Goal: Task Accomplishment & Management: Manage account settings

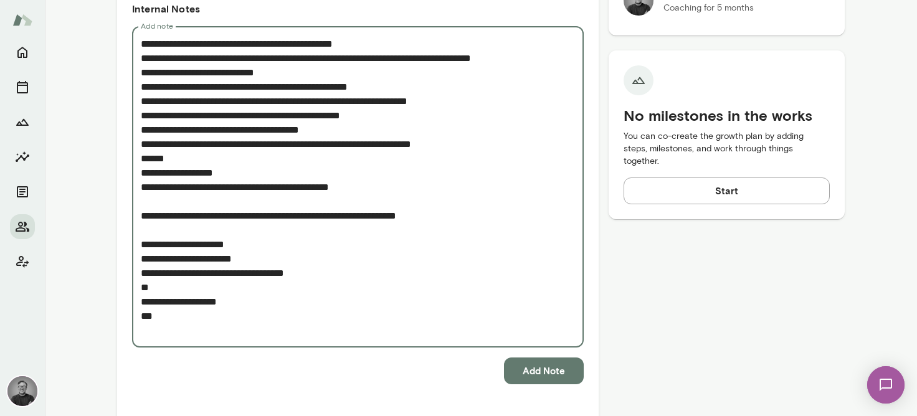
scroll to position [485, 0]
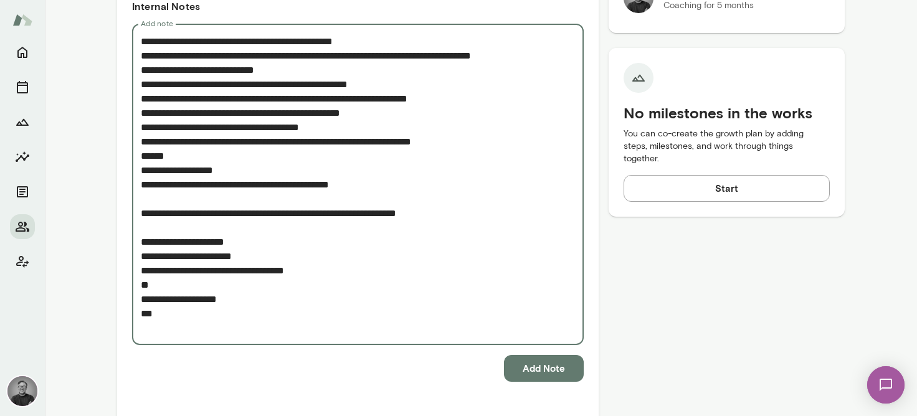
click at [542, 212] on button "Add Note" at bounding box center [544, 368] width 80 height 26
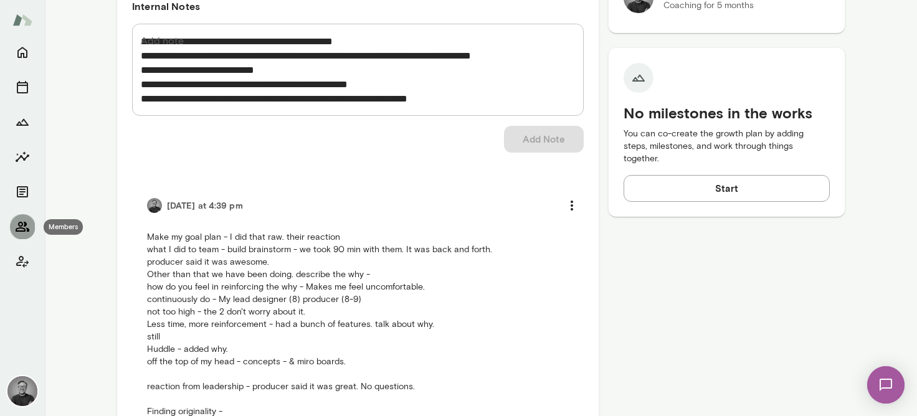
click at [25, 212] on icon "Members" at bounding box center [23, 227] width 14 height 10
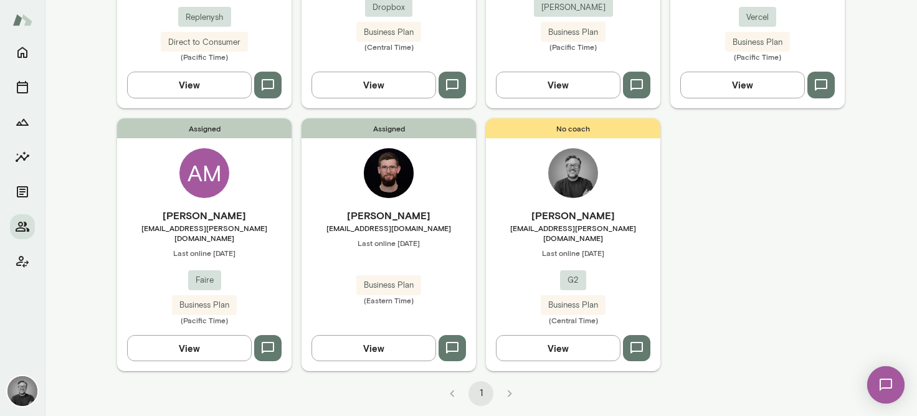
scroll to position [254, 0]
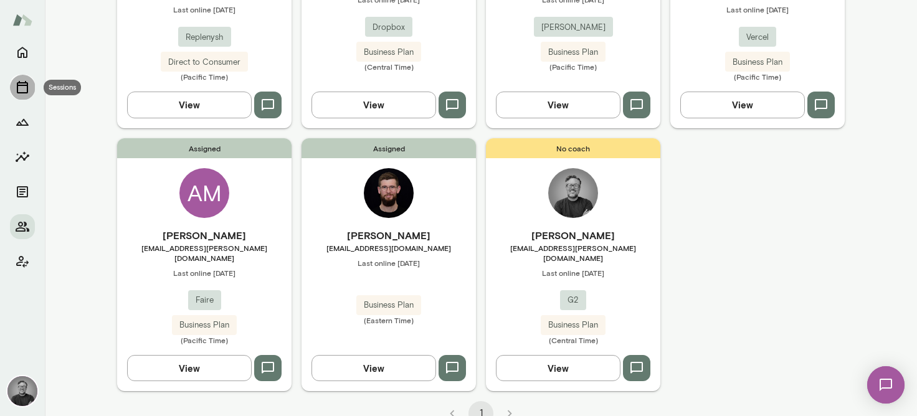
click at [21, 78] on button "Sessions" at bounding box center [22, 87] width 25 height 25
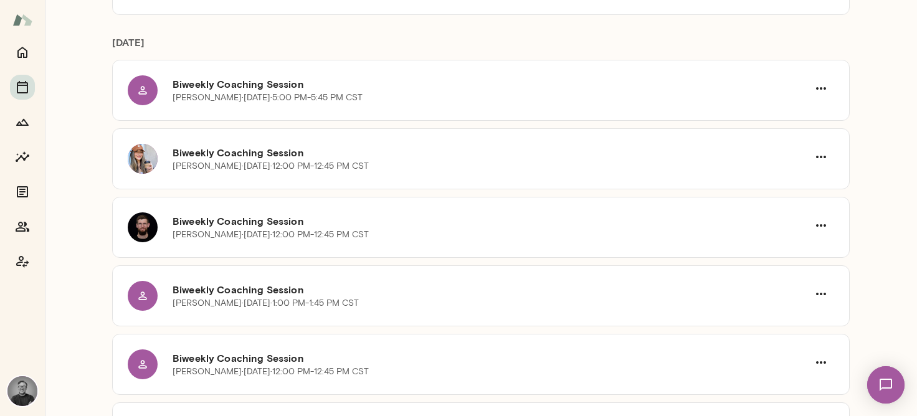
scroll to position [205, 0]
click at [822, 155] on icon "button" at bounding box center [821, 156] width 15 height 15
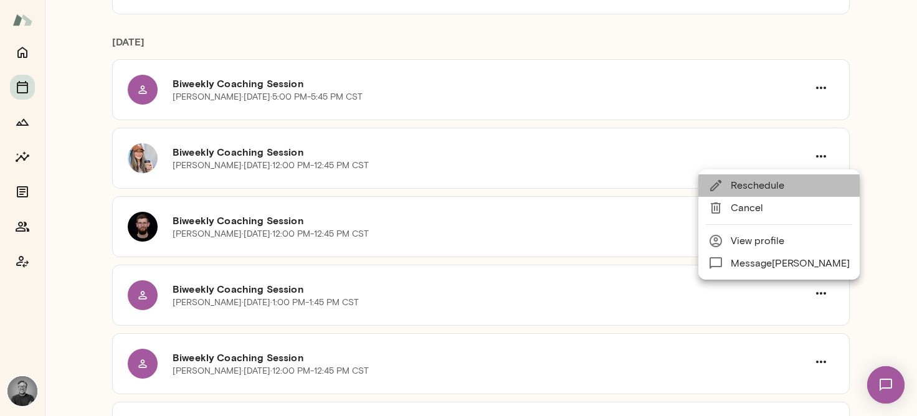
click at [782, 181] on span "Reschedule" at bounding box center [790, 185] width 119 height 15
